Goal: Task Accomplishment & Management: Manage account settings

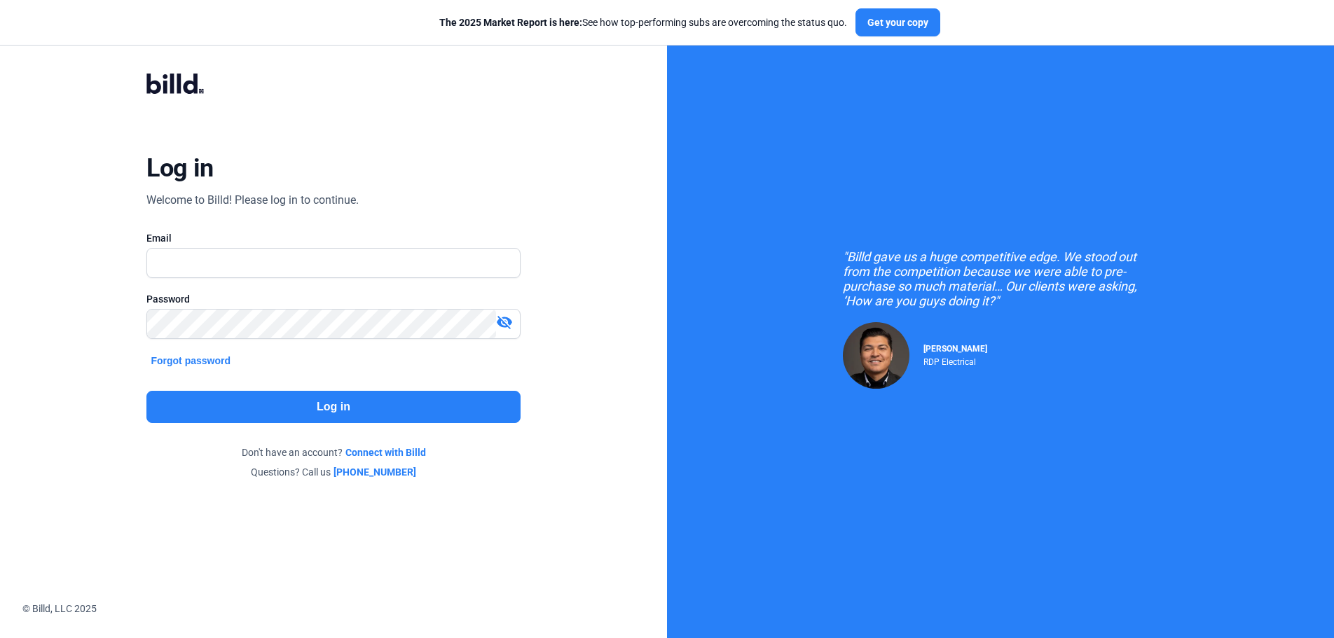
type input "[PERSON_NAME][EMAIL_ADDRESS][DOMAIN_NAME]"
click at [505, 327] on mat-icon "visibility_off" at bounding box center [504, 322] width 17 height 17
click at [340, 406] on button "Log in" at bounding box center [333, 407] width 374 height 32
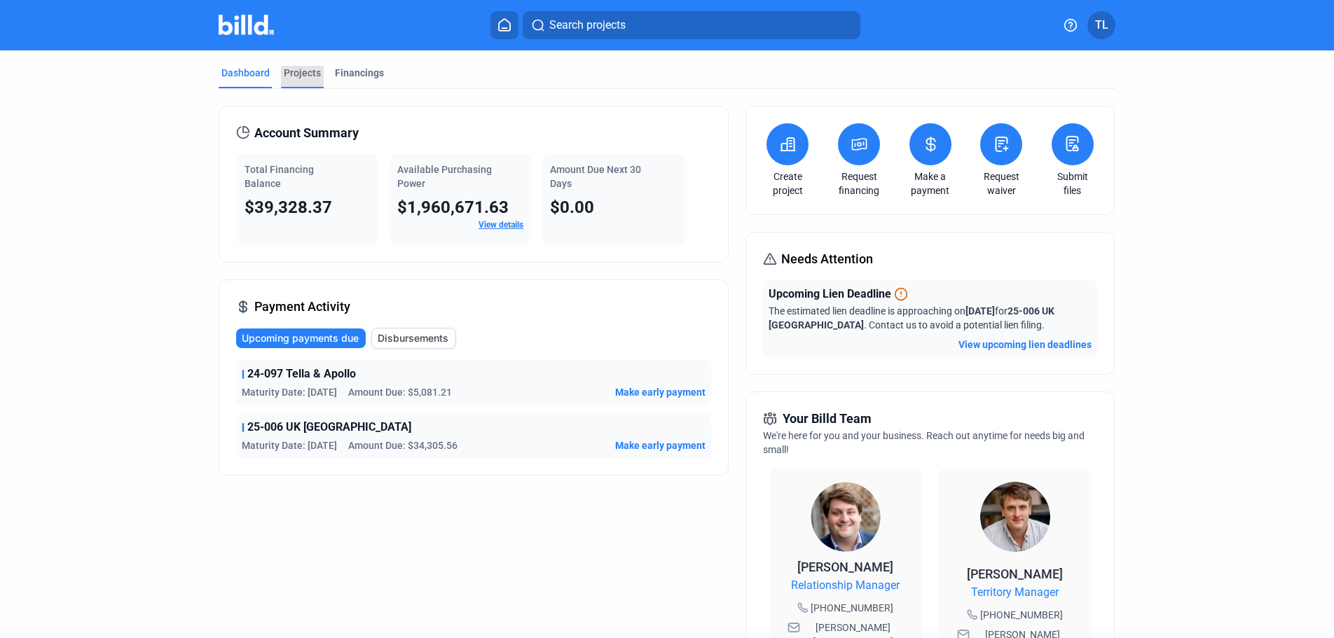
click at [291, 70] on div "Projects" at bounding box center [302, 73] width 37 height 14
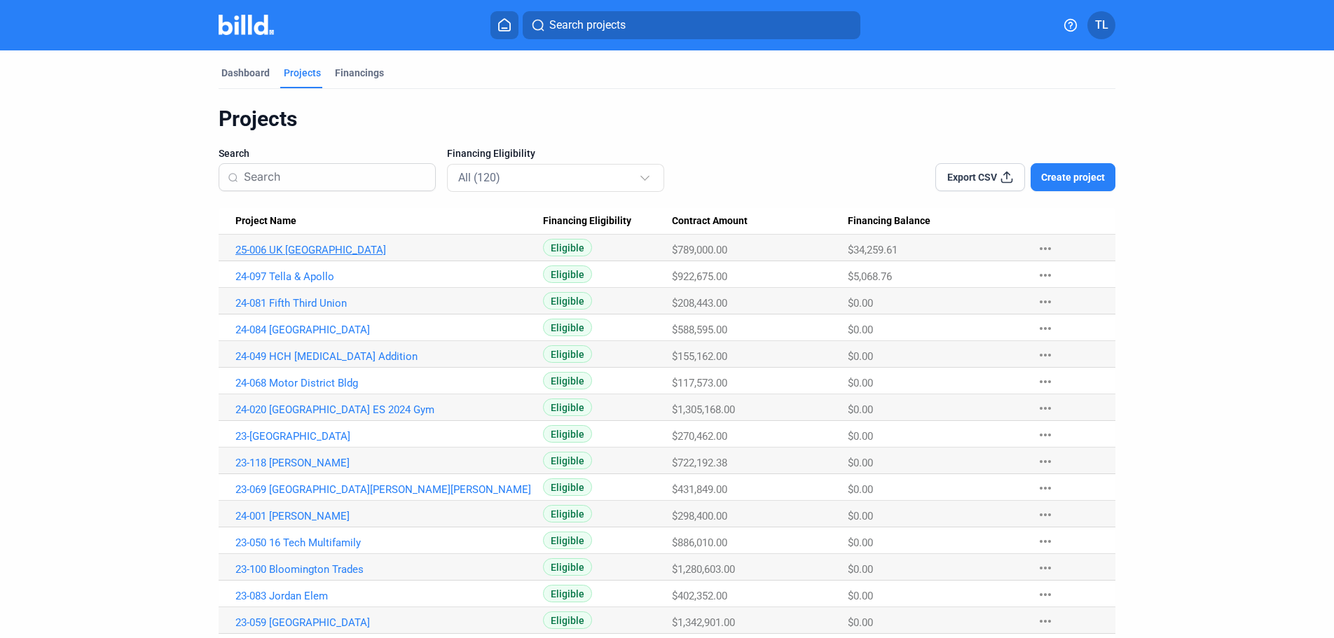
click at [242, 248] on link "25-006 UK [GEOGRAPHIC_DATA]" at bounding box center [389, 250] width 308 height 13
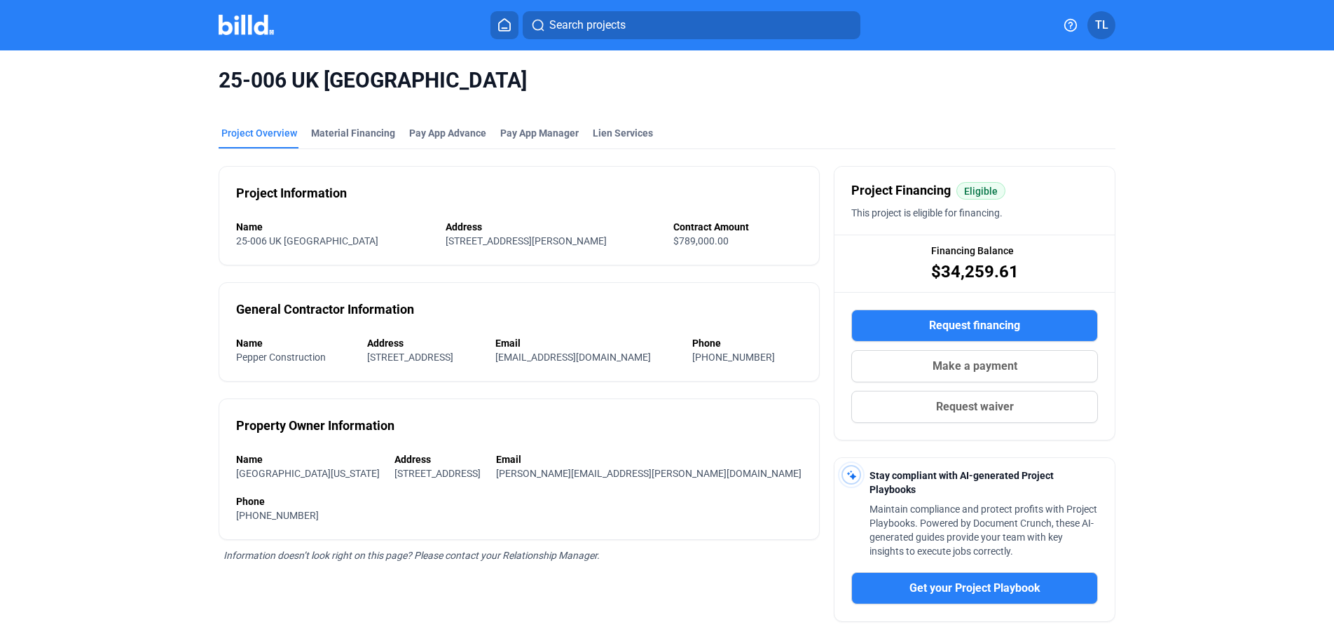
drag, startPoint x: 115, startPoint y: 122, endPoint x: 41, endPoint y: 235, distance: 135.1
click at [41, 235] on div "25-006 UK [GEOGRAPHIC_DATA] Project Overview Material Financing Pay App Advance…" at bounding box center [667, 423] width 1334 height 747
click at [275, 545] on div "Project Information Name 25-006 UK [GEOGRAPHIC_DATA] Address [STREET_ADDRESS][P…" at bounding box center [519, 464] width 601 height 631
click at [348, 128] on div "Material Financing" at bounding box center [353, 133] width 84 height 14
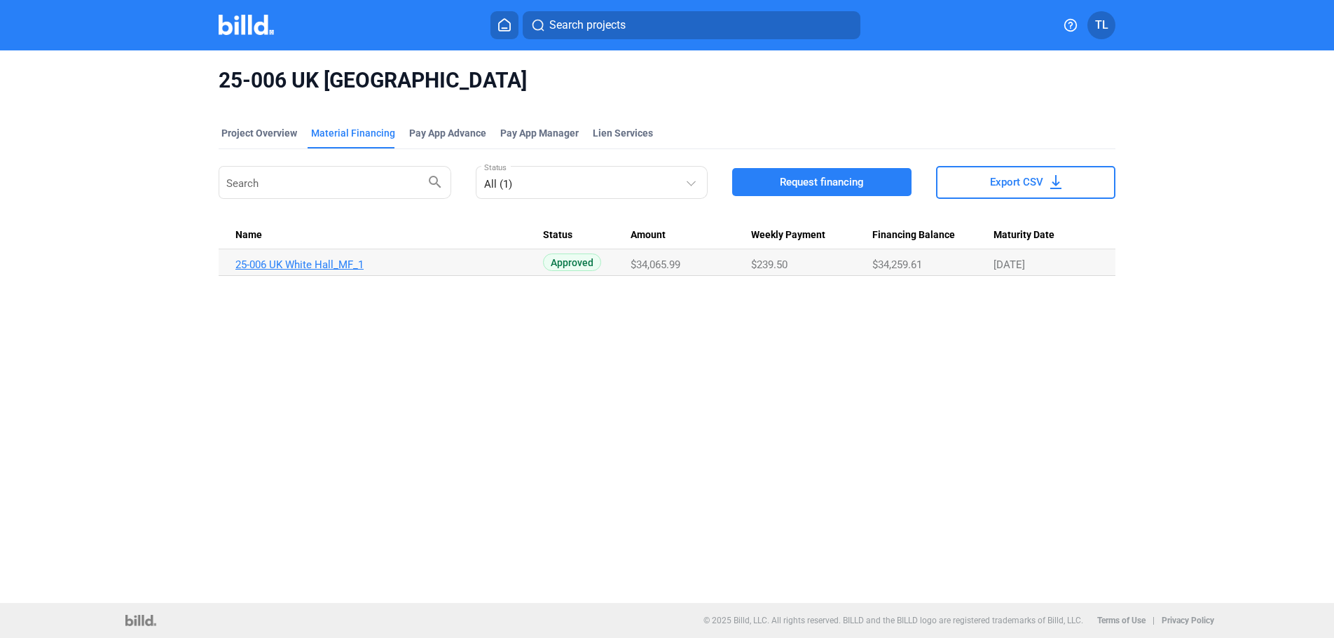
click at [310, 266] on link "25-006 UK White Hall_MF_1" at bounding box center [389, 265] width 308 height 13
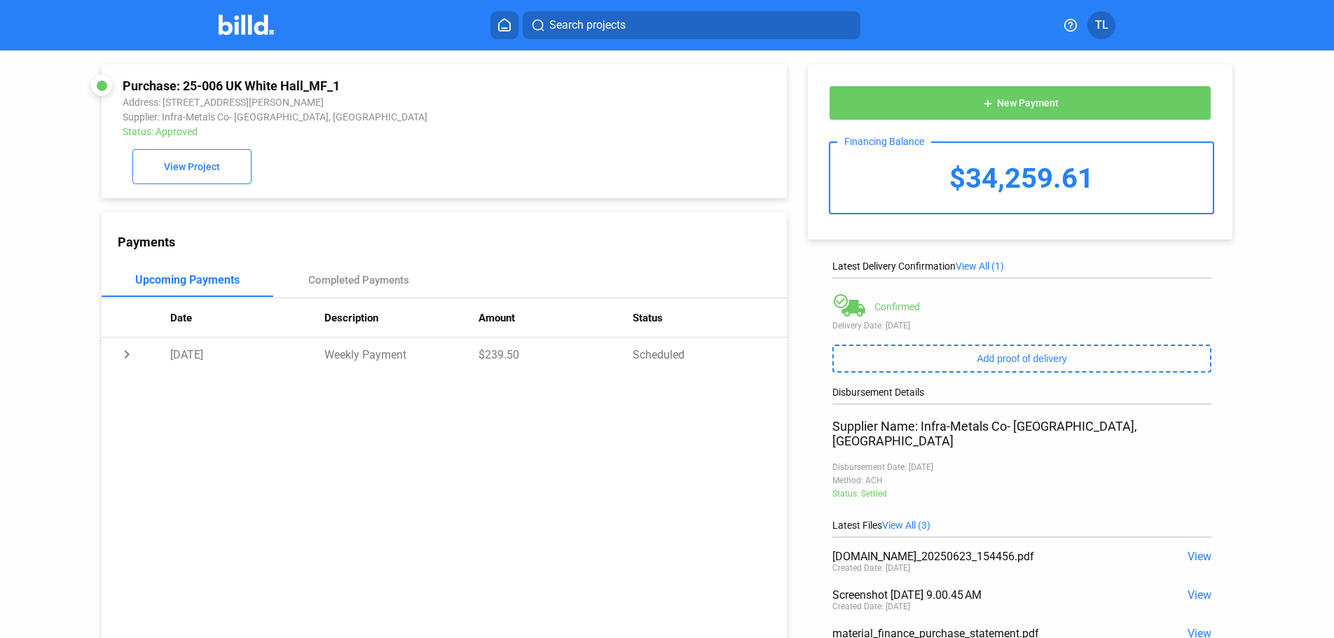
click at [997, 107] on span "New Payment" at bounding box center [1028, 103] width 62 height 11
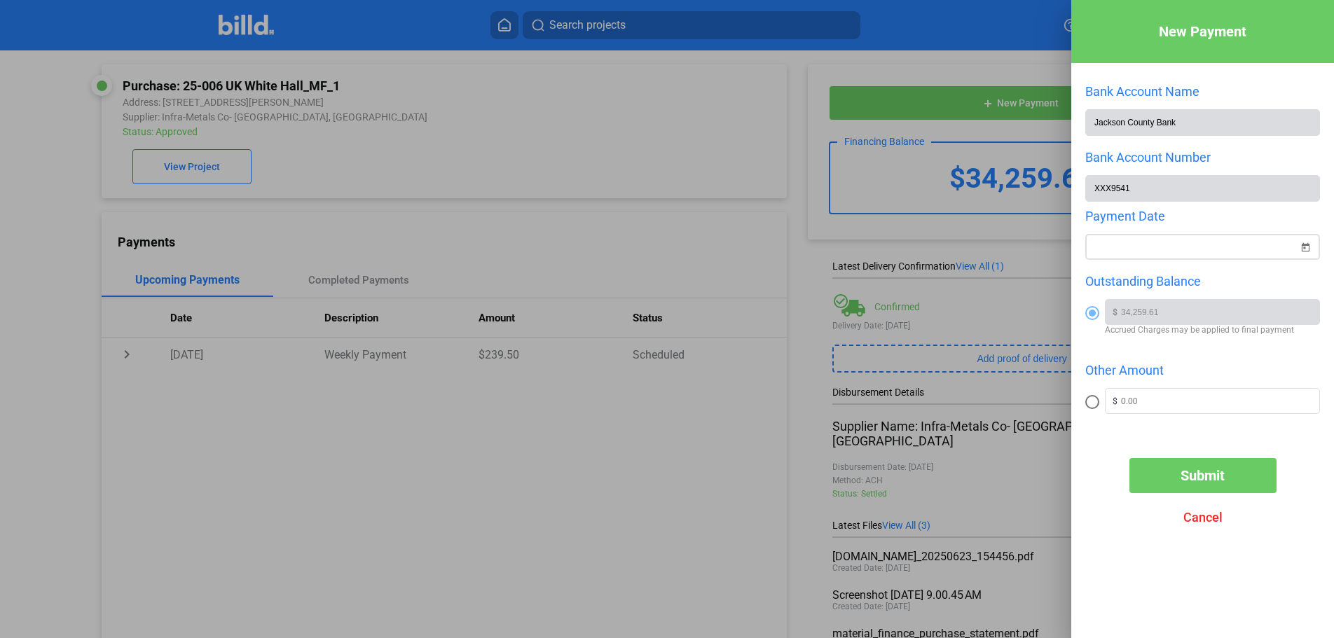
click at [1303, 247] on span "Open calendar" at bounding box center [1306, 239] width 34 height 34
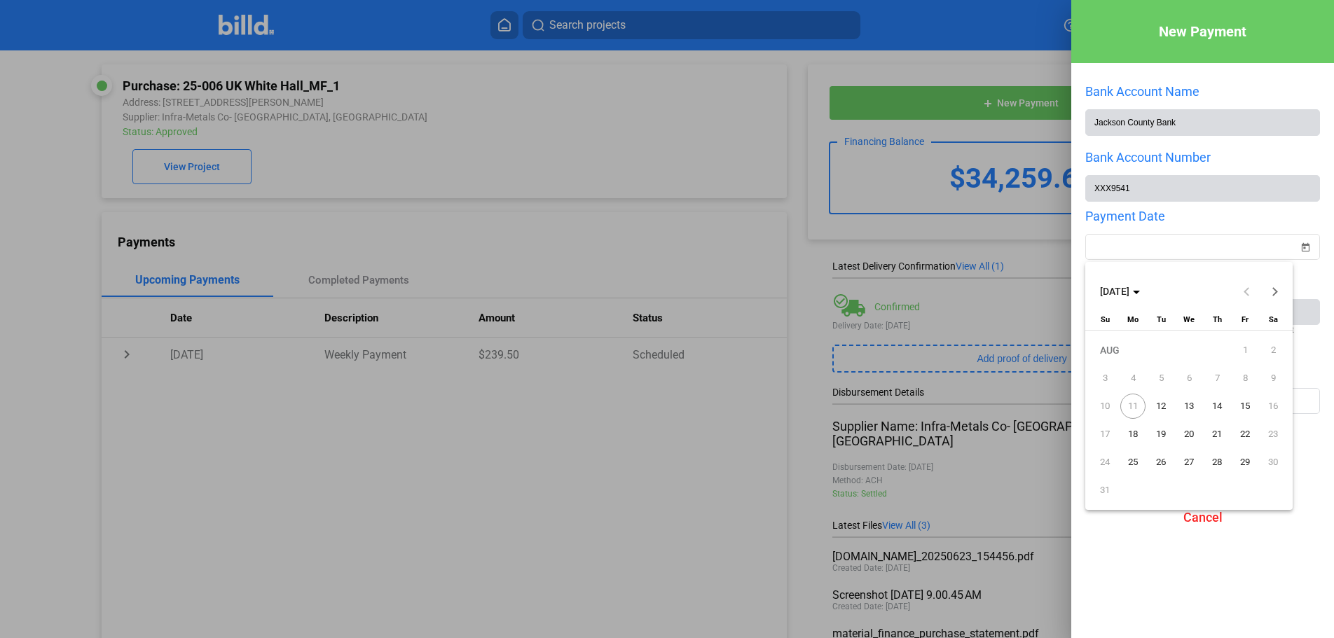
click at [1164, 401] on span "12" at bounding box center [1161, 406] width 25 height 25
type input "[DATE]"
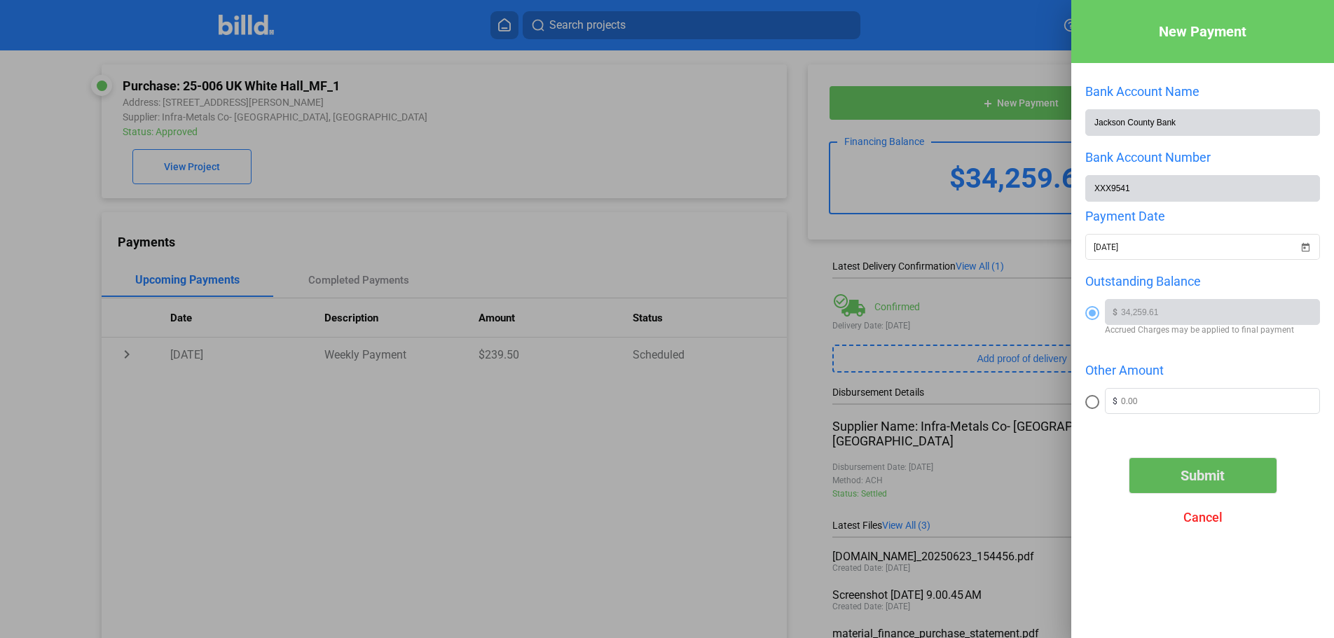
click at [1182, 474] on span "Submit" at bounding box center [1203, 475] width 44 height 17
